Goal: Task Accomplishment & Management: Complete application form

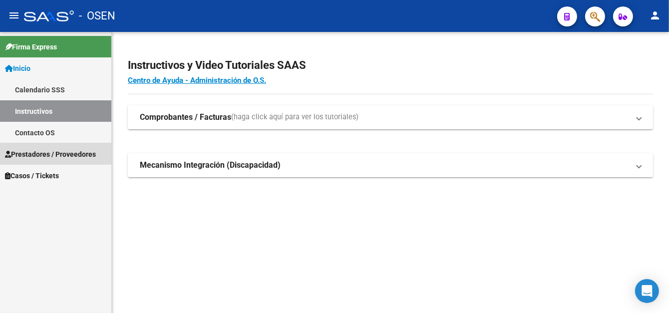
click at [59, 153] on span "Prestadores / Proveedores" at bounding box center [50, 154] width 91 height 11
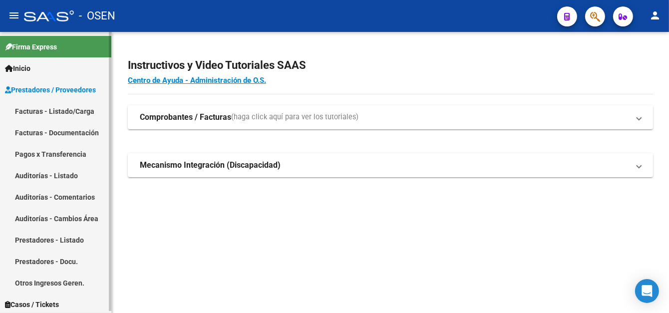
click at [59, 111] on link "Facturas - Listado/Carga" at bounding box center [55, 110] width 111 height 21
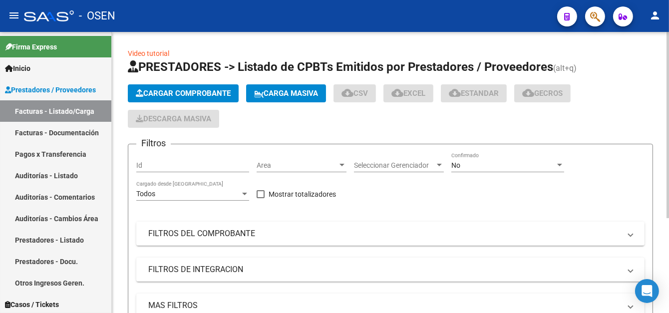
click at [194, 93] on span "Cargar Comprobante" at bounding box center [183, 93] width 95 height 9
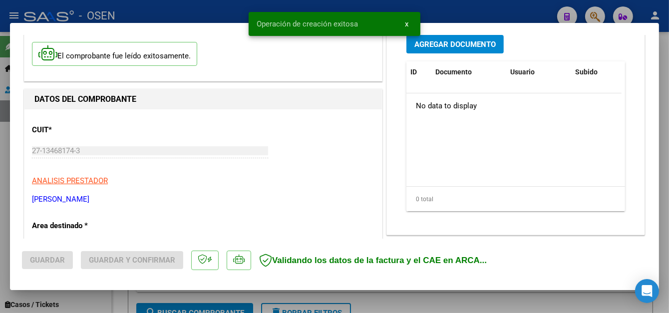
scroll to position [150, 0]
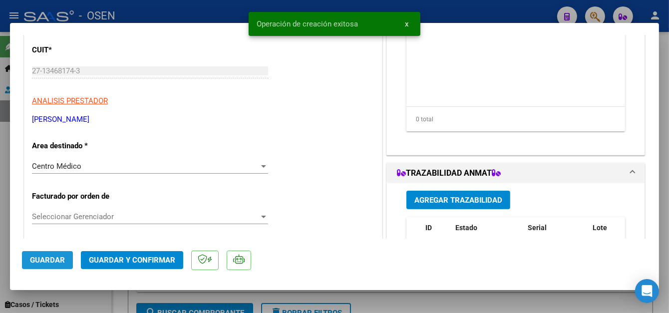
click at [50, 257] on span "Guardar" at bounding box center [47, 260] width 35 height 9
click at [231, 8] on div at bounding box center [334, 156] width 669 height 313
type input "$ 0,00"
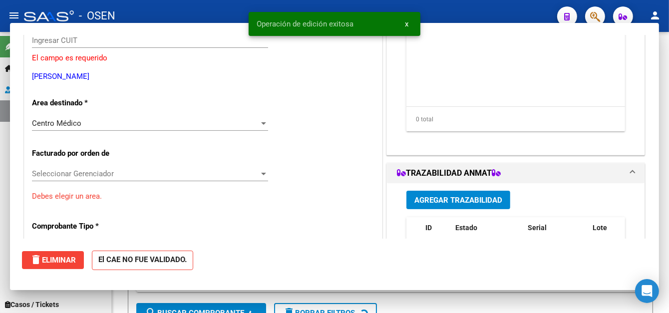
scroll to position [119, 0]
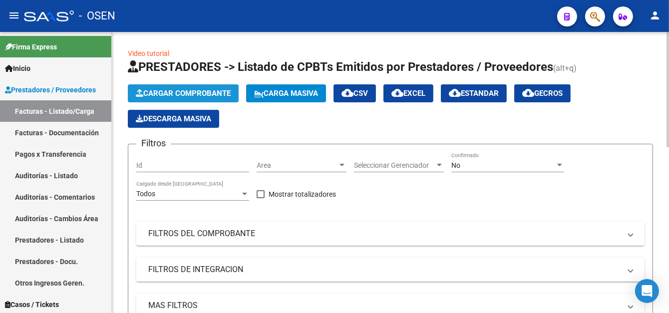
click at [188, 93] on span "Cargar Comprobante" at bounding box center [183, 93] width 95 height 9
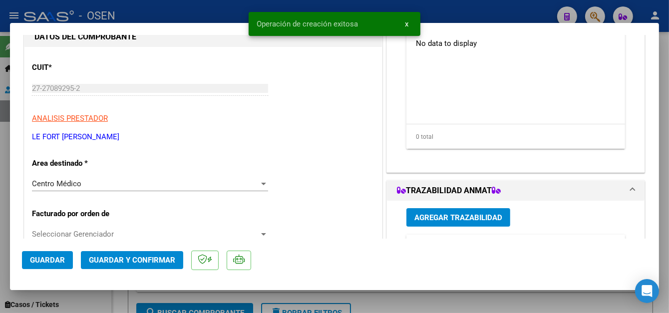
scroll to position [150, 0]
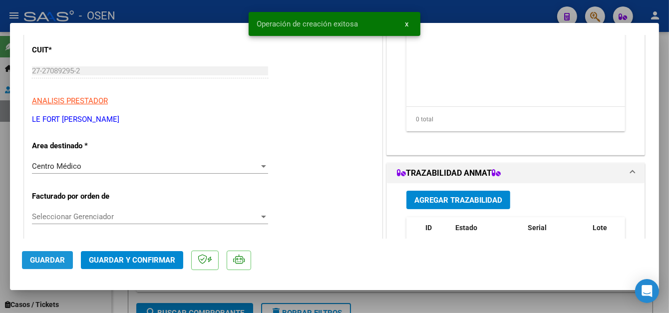
drag, startPoint x: 42, startPoint y: 268, endPoint x: 45, endPoint y: 257, distance: 11.9
click at [41, 268] on button "Guardar" at bounding box center [47, 260] width 51 height 18
click at [192, 15] on div at bounding box center [334, 156] width 669 height 313
type input "$ 0,00"
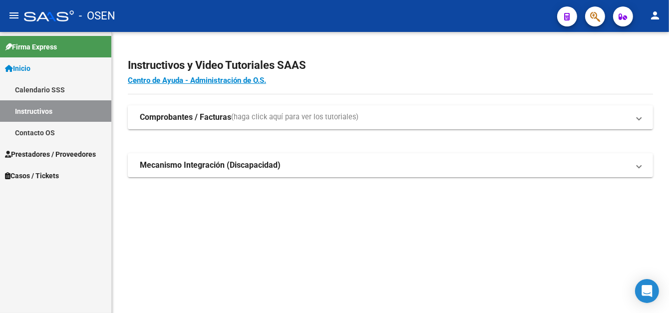
click at [48, 151] on span "Prestadores / Proveedores" at bounding box center [50, 154] width 91 height 11
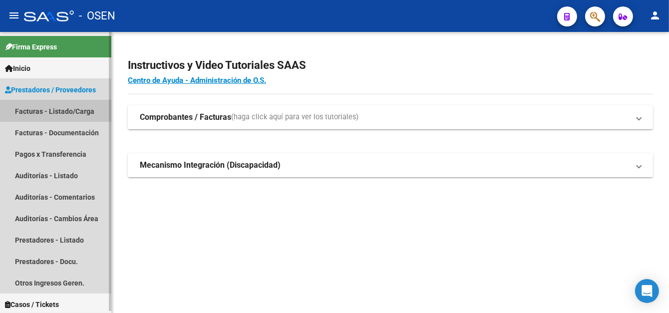
click at [76, 112] on link "Facturas - Listado/Carga" at bounding box center [55, 110] width 111 height 21
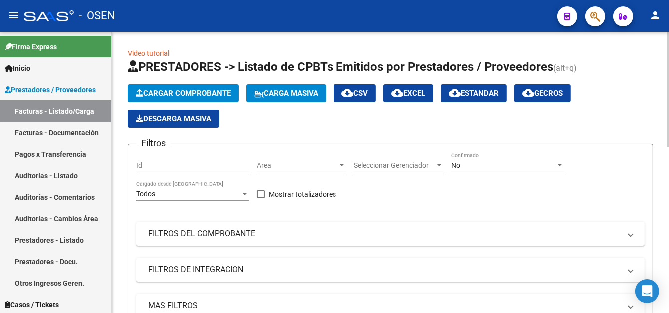
click at [177, 91] on span "Cargar Comprobante" at bounding box center [183, 93] width 95 height 9
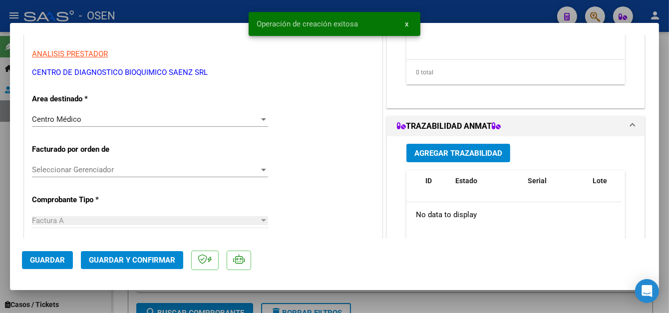
scroll to position [200, 0]
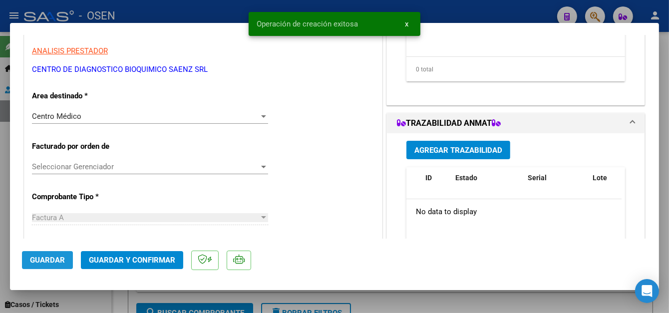
click at [43, 262] on span "Guardar" at bounding box center [47, 260] width 35 height 9
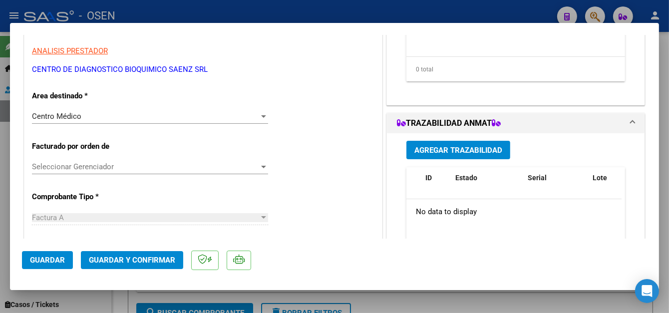
drag, startPoint x: 24, startPoint y: 259, endPoint x: 209, endPoint y: 63, distance: 268.4
click at [25, 257] on button "Guardar" at bounding box center [47, 260] width 51 height 18
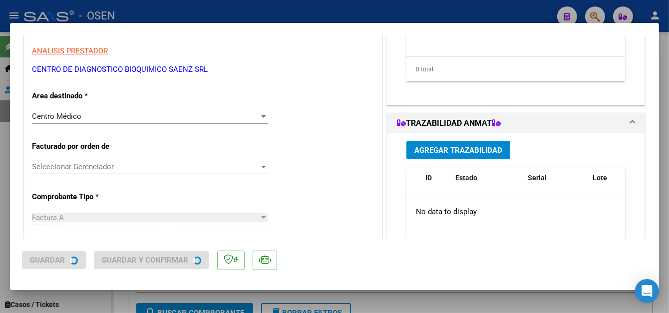
click at [249, 8] on div at bounding box center [334, 156] width 669 height 313
type input "$ 0,00"
